Goal: Check status

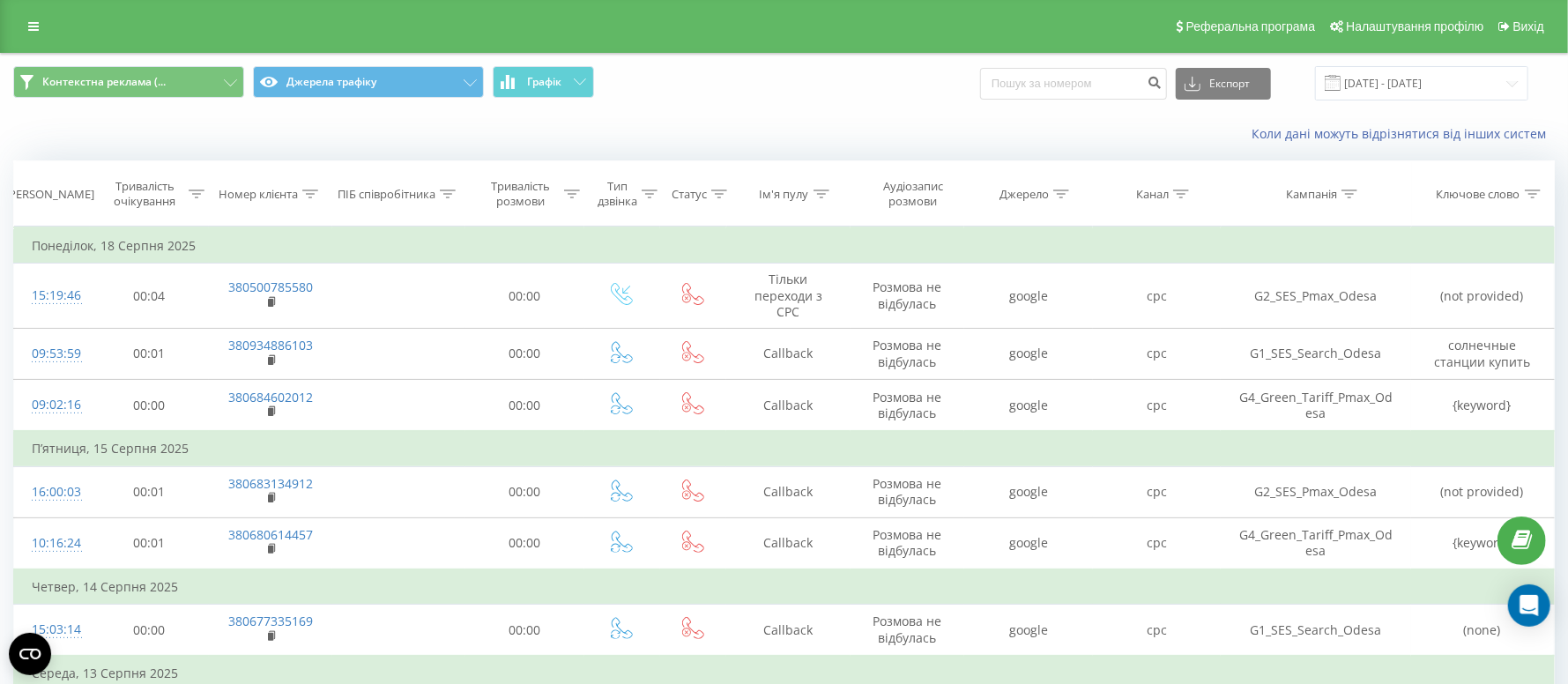
click at [1435, 63] on div "Контекстна реклама (... Джерела трафіку Графік Експорт .csv .xls .xlsx [DATE] -…" at bounding box center [784, 83] width 1567 height 59
click at [1424, 80] on input "[DATE] - [DATE]" at bounding box center [1422, 82] width 213 height 34
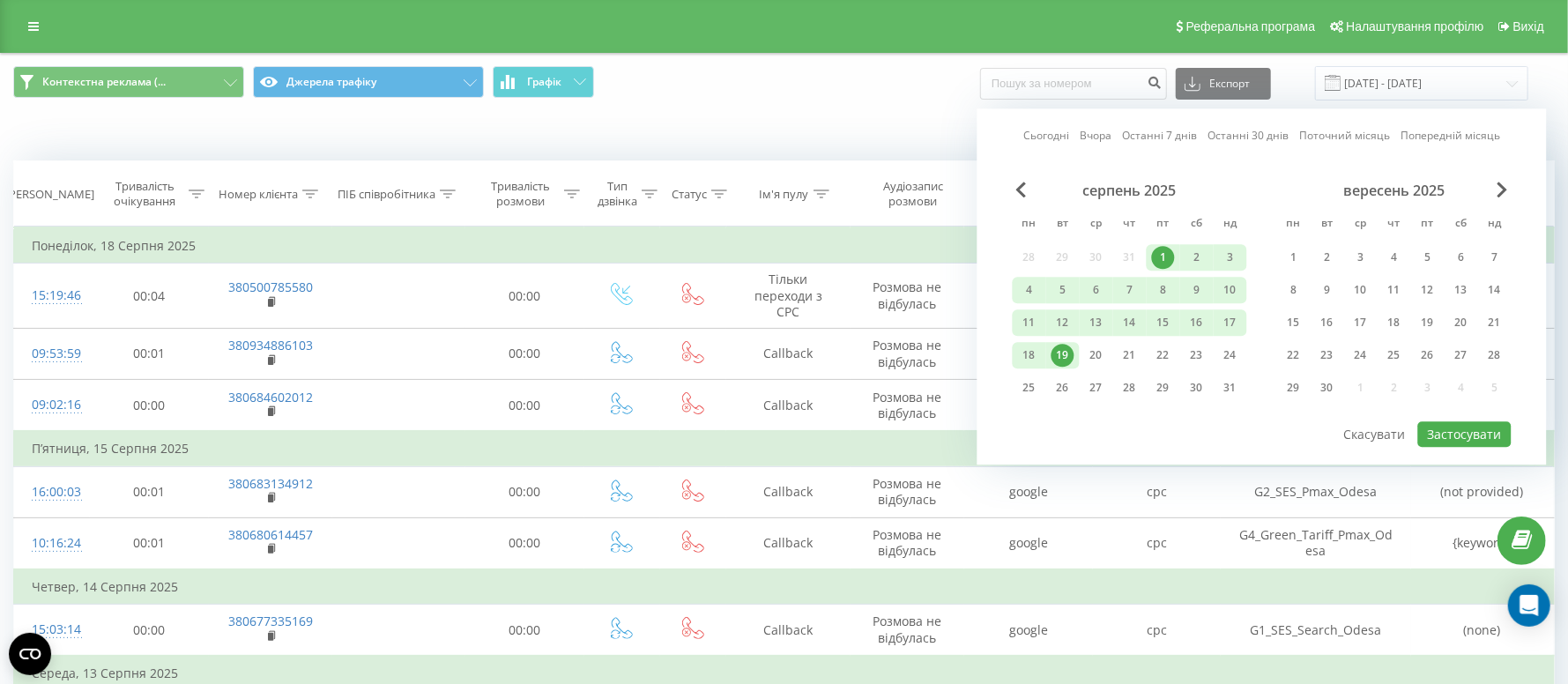
click at [1068, 348] on div "19" at bounding box center [1063, 354] width 23 height 23
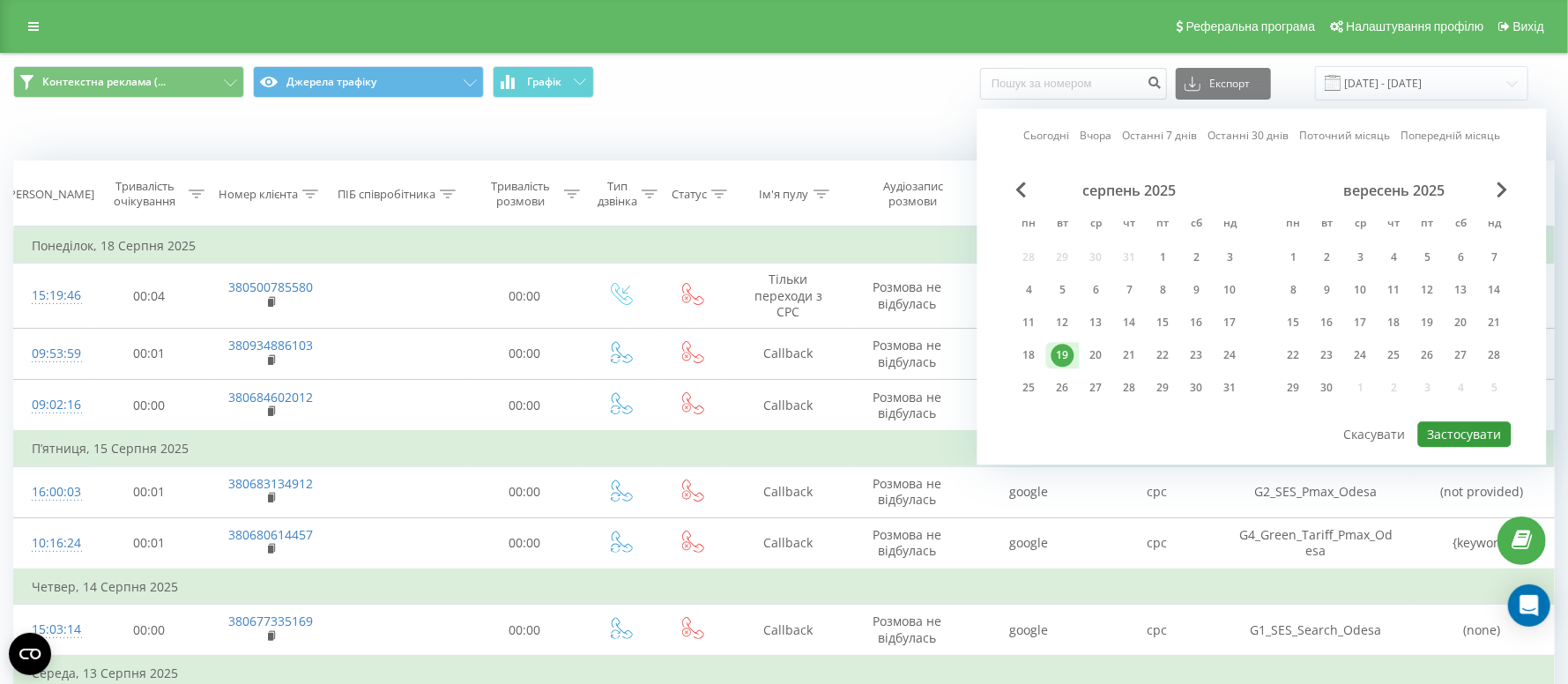
click at [1466, 429] on button "Застосувати" at bounding box center [1465, 434] width 94 height 26
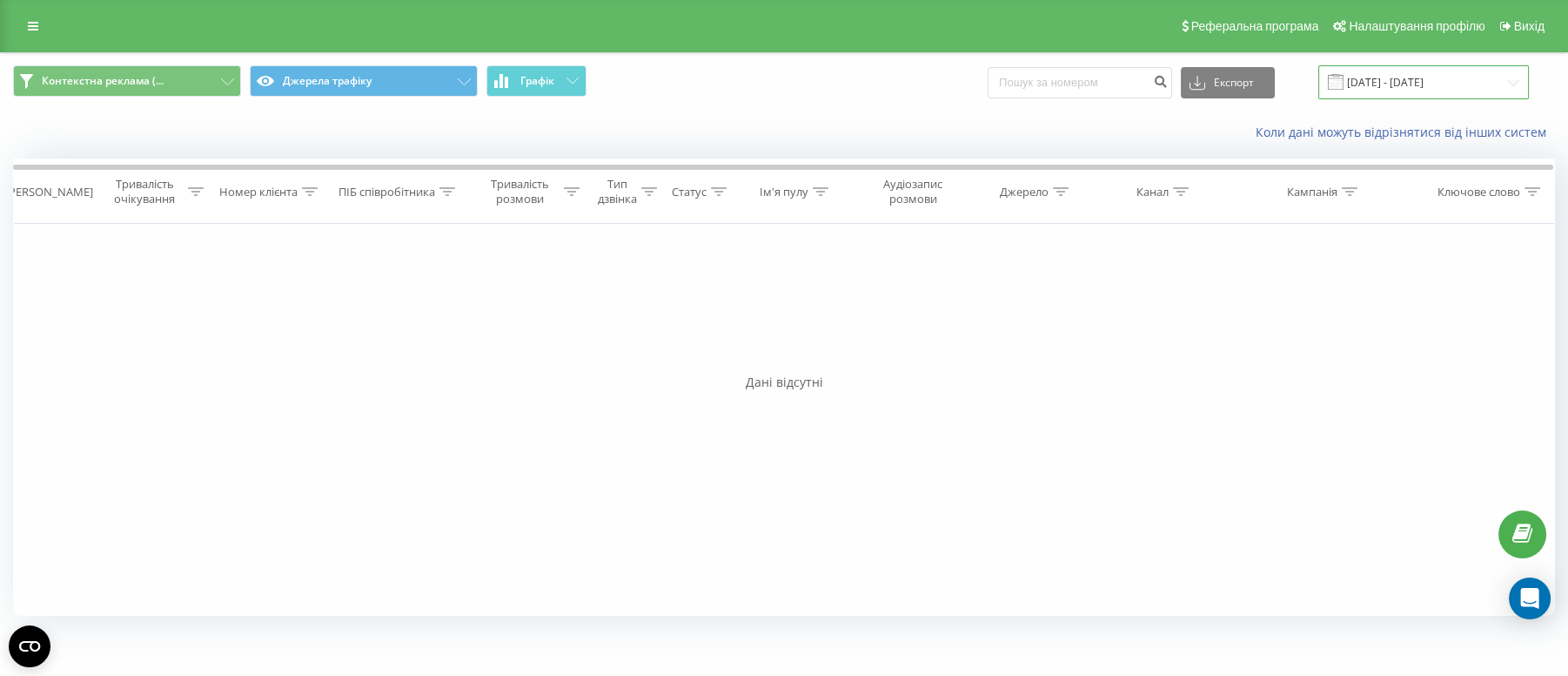
click at [1420, 83] on input "[DATE] - [DATE]" at bounding box center [1424, 81] width 210 height 34
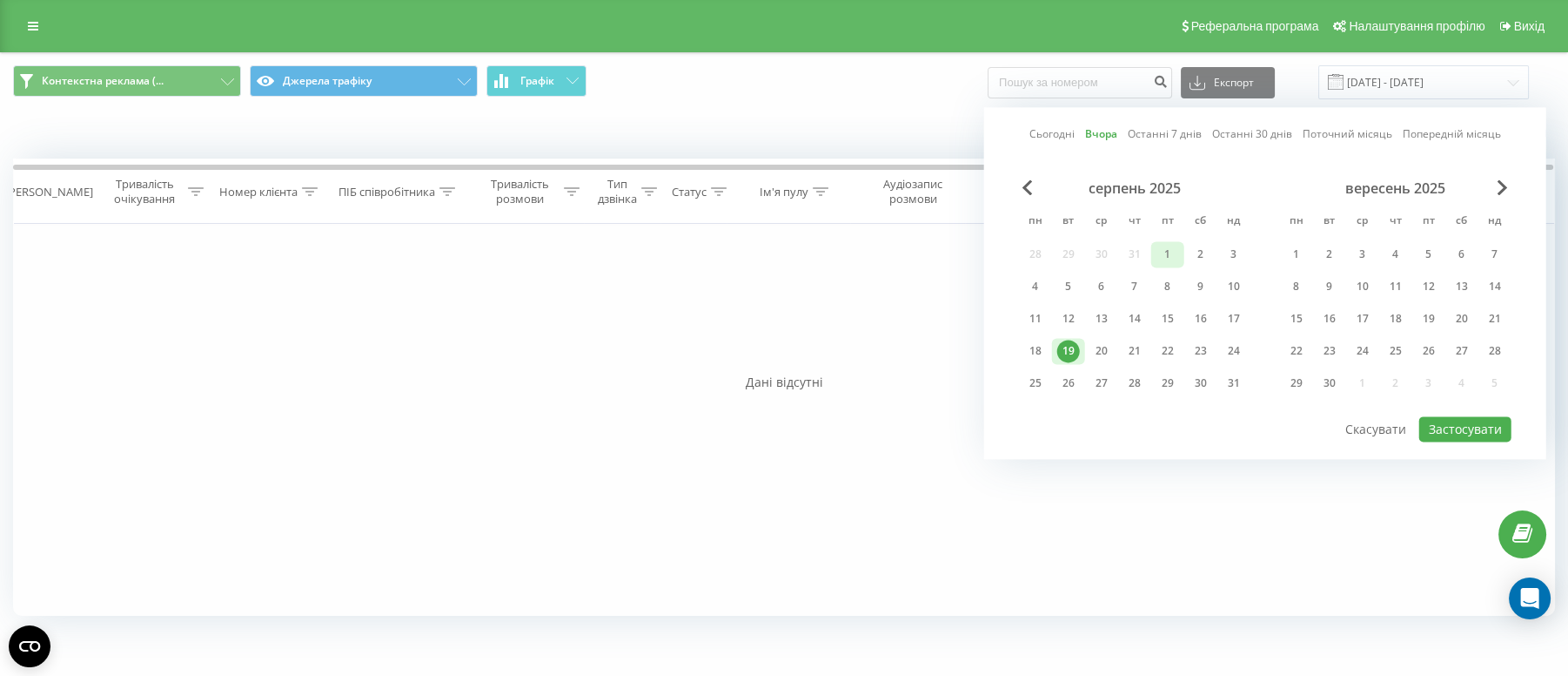
click at [1174, 252] on div "1" at bounding box center [1168, 254] width 23 height 23
drag, startPoint x: 1110, startPoint y: 353, endPoint x: 1125, endPoint y: 370, distance: 22.7
click at [1108, 351] on div "20" at bounding box center [1102, 350] width 23 height 23
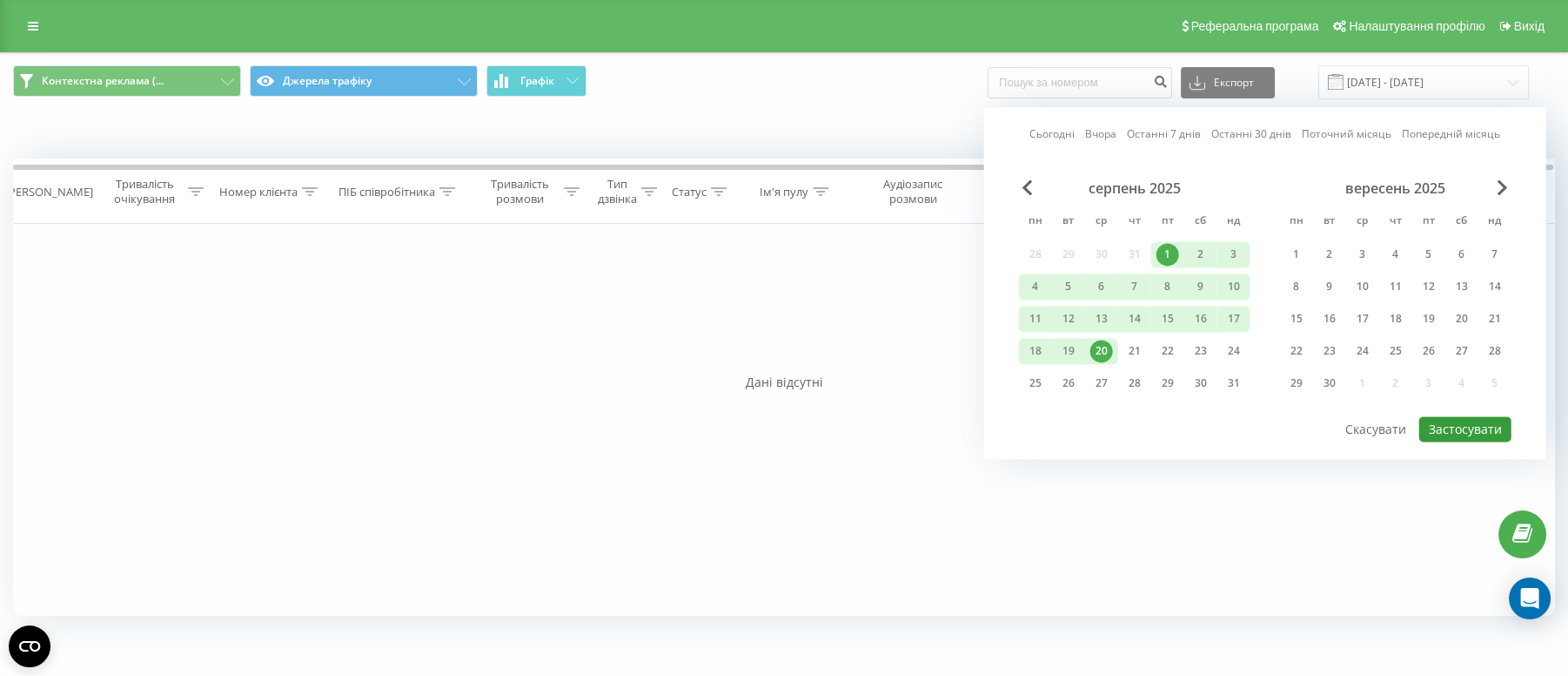
click at [1500, 430] on button "Застосувати" at bounding box center [1466, 429] width 92 height 26
type input "[DATE] - [DATE]"
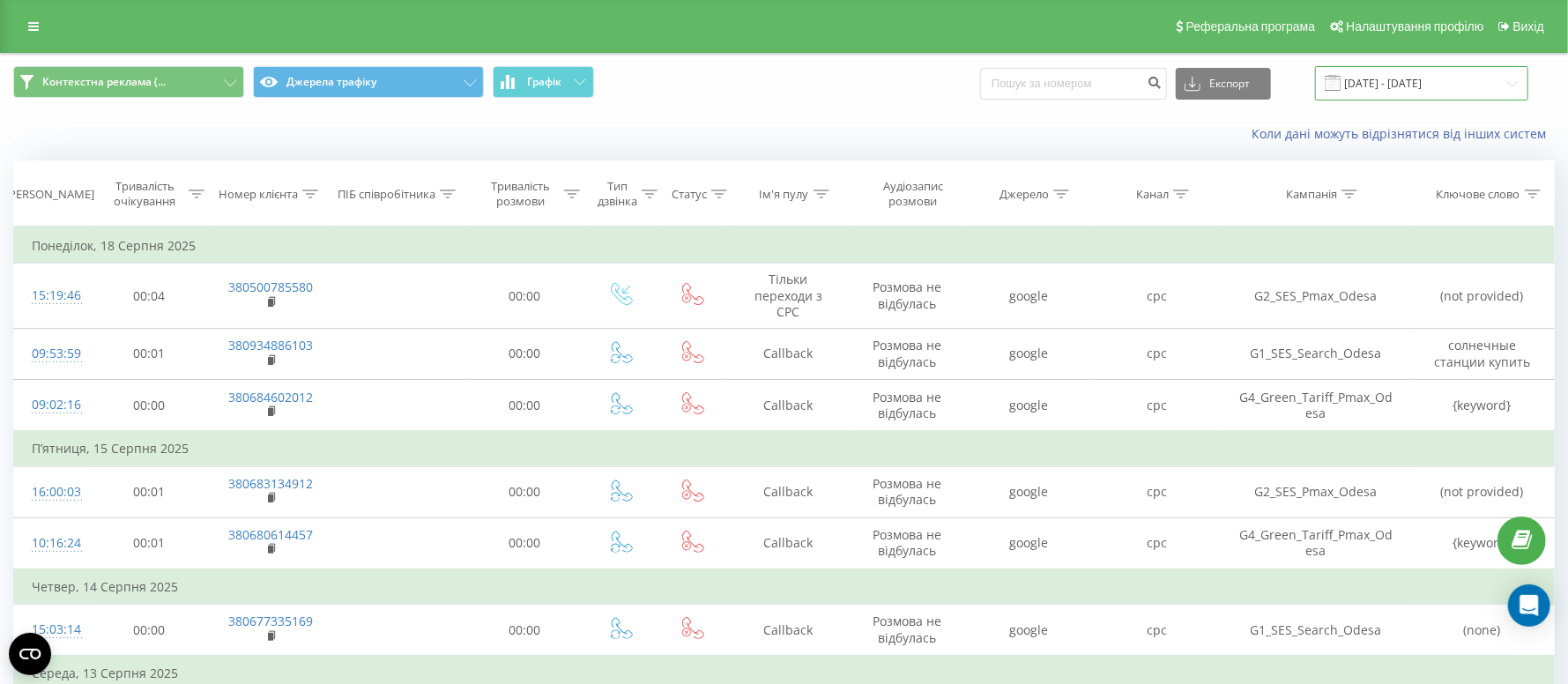
click at [1419, 86] on input "[DATE] - [DATE]" at bounding box center [1422, 82] width 213 height 34
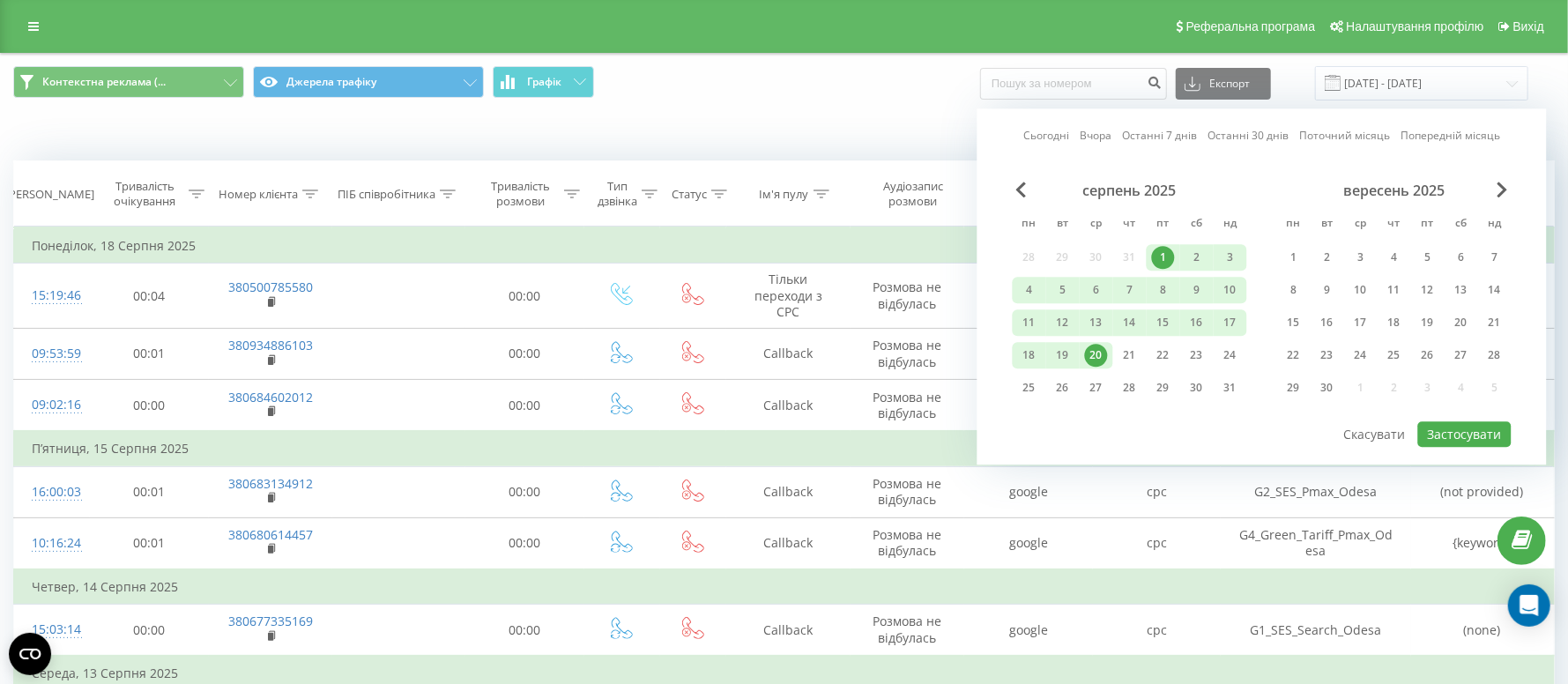
click at [849, 58] on div "Контекстна реклама (... Джерела трафіку Графік Експорт .csv .xls .xlsx [DATE] -…" at bounding box center [784, 83] width 1567 height 59
